Goal: Navigation & Orientation: Find specific page/section

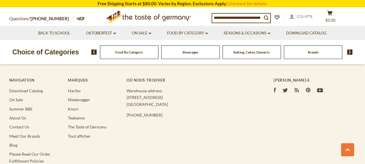
scroll to position [309, 0]
click at [23, 125] on link "Contact Us" at bounding box center [19, 126] width 20 height 5
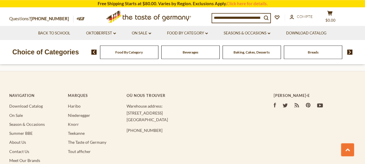
scroll to position [517, 0]
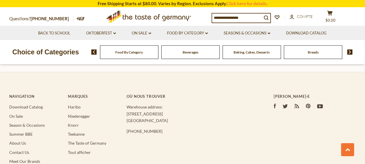
click at [275, 104] on icon at bounding box center [275, 106] width 2 height 5
click at [223, 112] on p "Warehouse address: 615 Lofstrand Lane Rockville, MD 20850" at bounding box center [189, 114] width 124 height 20
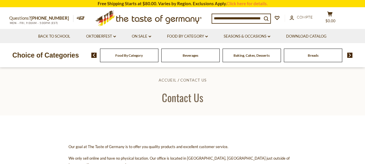
scroll to position [0, 0]
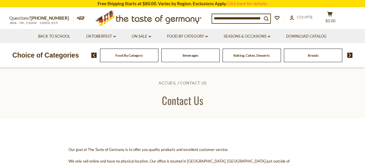
click at [130, 17] on icon ".st0{fill:#EDD300;} .st1{fill:#D33E21;}" at bounding box center [149, 18] width 108 height 21
